Goal: Find specific page/section: Find specific page/section

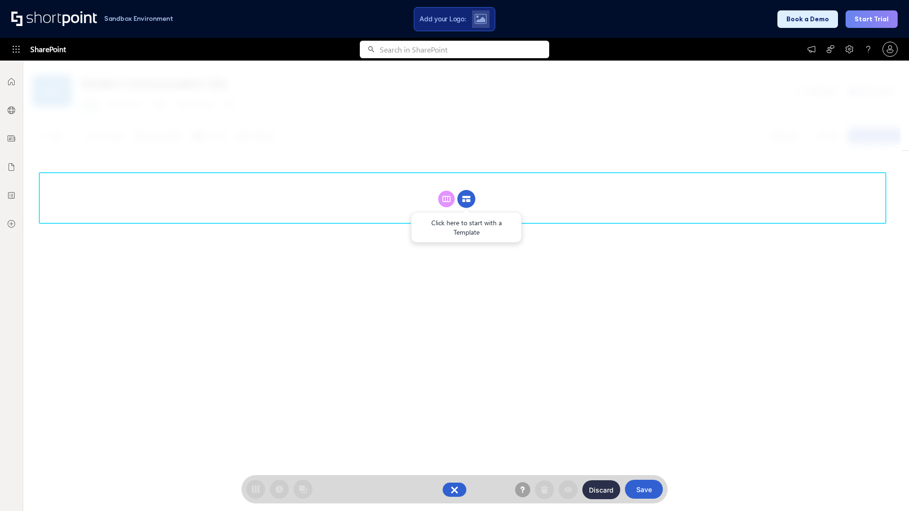
click at [466, 199] on circle at bounding box center [466, 199] width 18 height 18
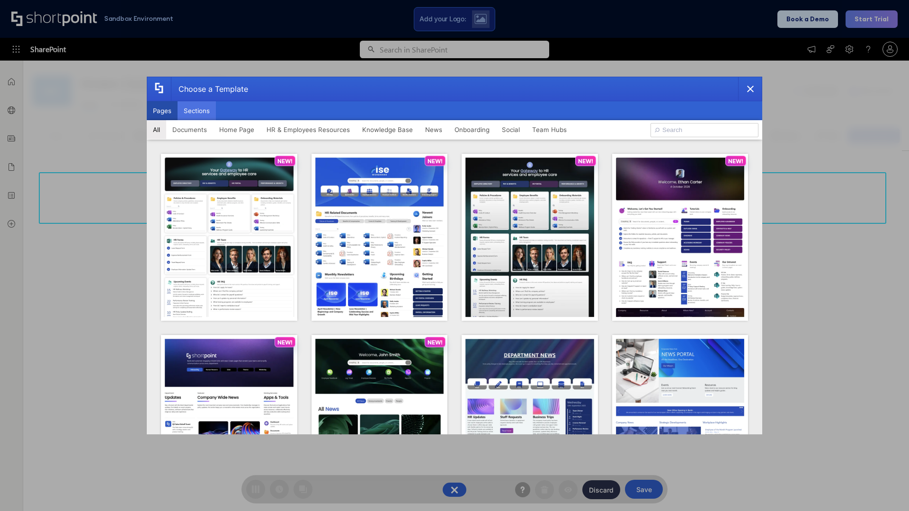
click at [196, 111] on button "Sections" at bounding box center [196, 110] width 38 height 19
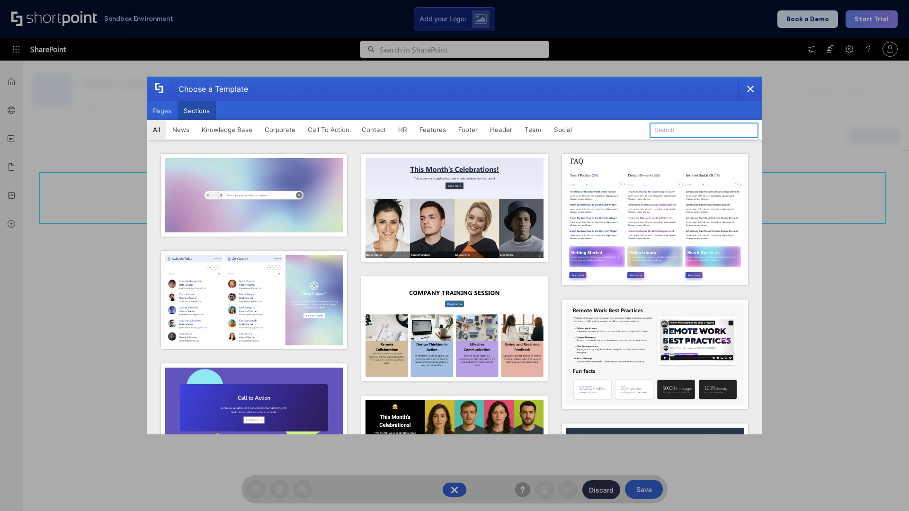
type input "Contact Us 2"
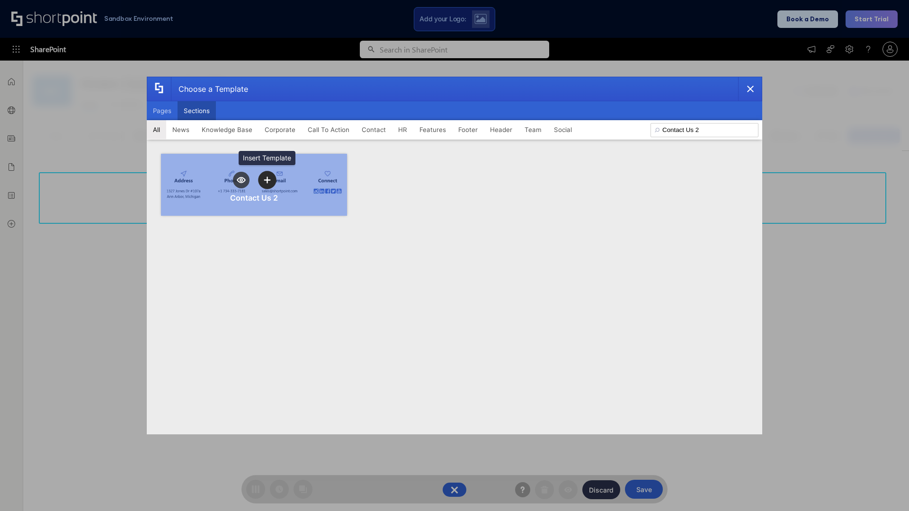
click at [267, 180] on icon "template selector" at bounding box center [267, 180] width 7 height 7
